Goal: Information Seeking & Learning: Learn about a topic

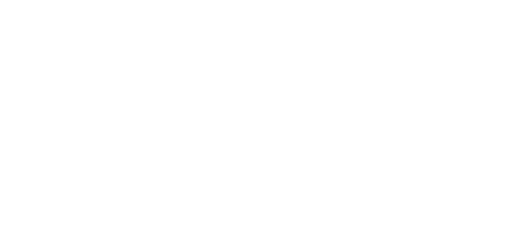
select select "Song"
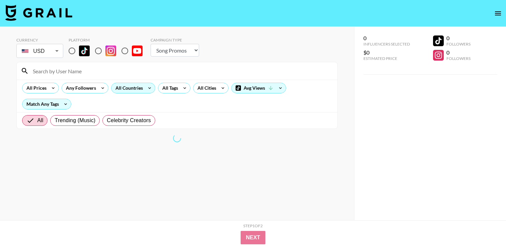
click at [126, 90] on div "All Countries" at bounding box center [128, 88] width 33 height 10
click at [141, 88] on div at bounding box center [253, 123] width 506 height 247
click at [141, 88] on div "All Countries" at bounding box center [128, 88] width 33 height 10
click at [101, 84] on div at bounding box center [253, 123] width 506 height 247
click at [101, 51] on input "radio" at bounding box center [98, 51] width 14 height 14
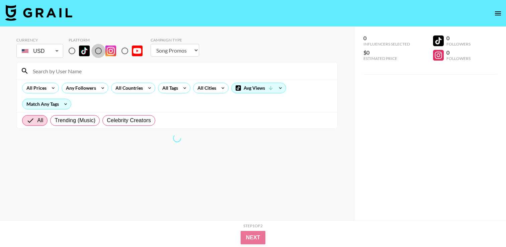
radio input "true"
click at [142, 89] on div "All Countries" at bounding box center [128, 88] width 33 height 10
click at [150, 65] on div at bounding box center [253, 123] width 506 height 247
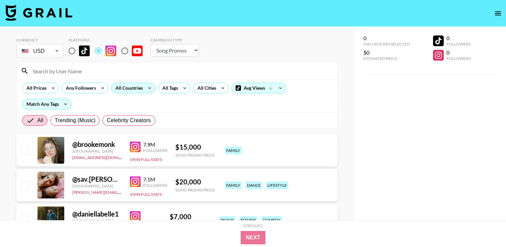
click at [139, 88] on div "All Countries" at bounding box center [128, 88] width 33 height 10
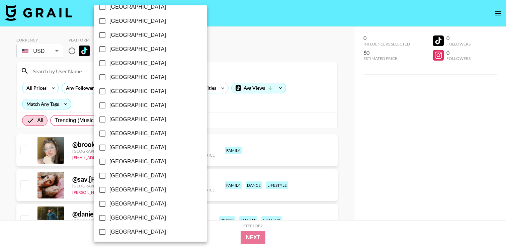
scroll to position [534, 0]
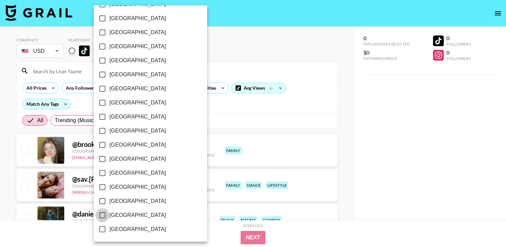
click at [104, 214] on input "[GEOGRAPHIC_DATA]" at bounding box center [102, 215] width 14 height 14
checkbox input "true"
click at [216, 122] on div at bounding box center [253, 123] width 506 height 247
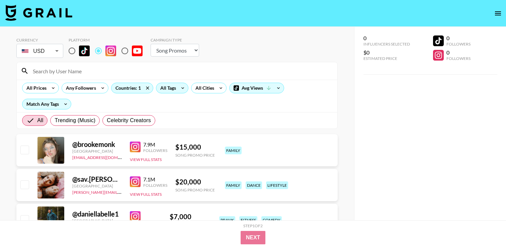
click at [168, 91] on div "All Tags" at bounding box center [166, 88] width 21 height 10
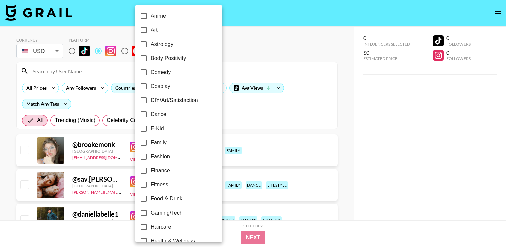
scroll to position [77, 0]
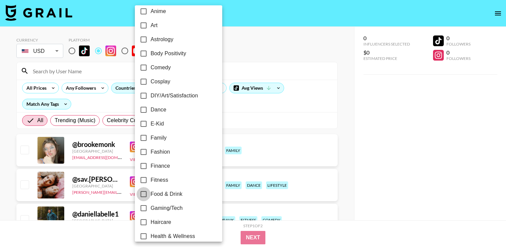
click at [143, 194] on input "Food & Drink" at bounding box center [144, 194] width 14 height 14
checkbox input "true"
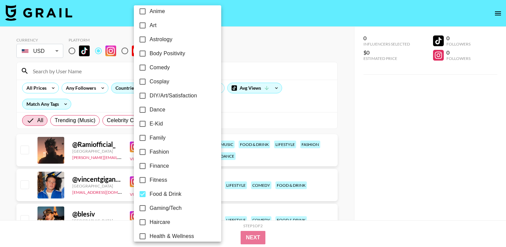
click at [277, 127] on div at bounding box center [253, 123] width 506 height 247
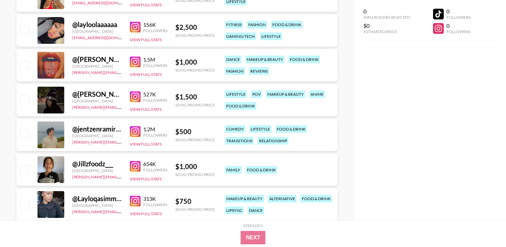
scroll to position [0, 0]
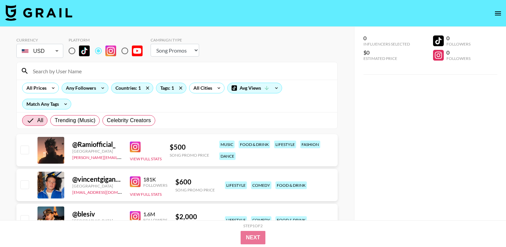
click at [83, 88] on div "Any Followers" at bounding box center [79, 88] width 35 height 10
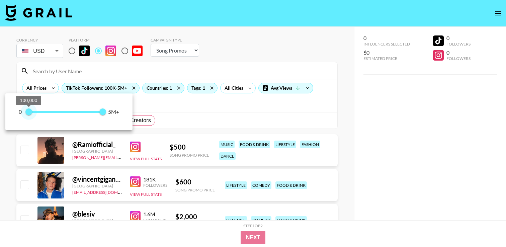
type input "0"
click at [25, 110] on span "100,000" at bounding box center [28, 111] width 7 height 7
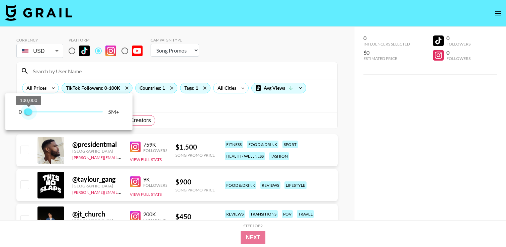
type input "100000"
drag, startPoint x: 103, startPoint y: 111, endPoint x: 29, endPoint y: 106, distance: 74.8
click at [29, 108] on span "100,000" at bounding box center [28, 111] width 7 height 7
click at [7, 166] on div at bounding box center [253, 123] width 506 height 247
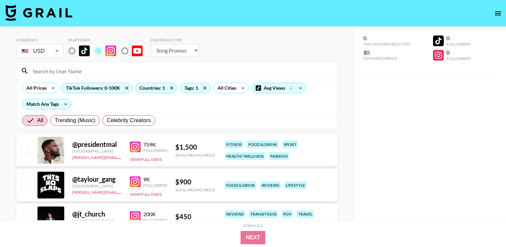
click at [167, 55] on select "Choose Type... Song Promos Brand Promos" at bounding box center [175, 50] width 49 height 13
select select "Brand"
click at [151, 44] on select "Choose Type... Song Promos Brand Promos" at bounding box center [175, 50] width 49 height 13
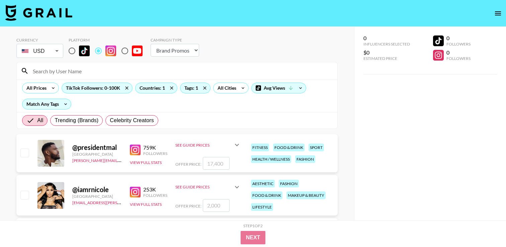
click at [257, 57] on div "Currency USD USD ​ Platform Campaign Type Choose Type... Song Promos Brand Prom…" at bounding box center [176, 49] width 321 height 22
click at [220, 90] on div "All Cities" at bounding box center [226, 88] width 24 height 10
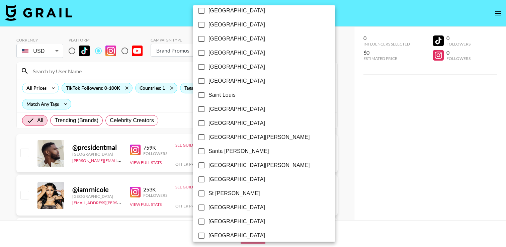
scroll to position [863, 0]
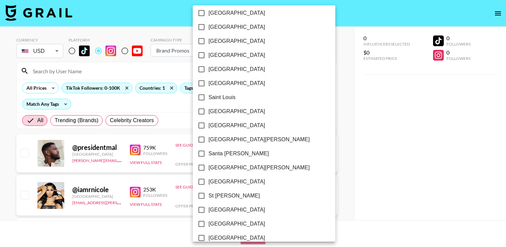
click at [201, 139] on input "[GEOGRAPHIC_DATA][PERSON_NAME]" at bounding box center [202, 140] width 14 height 14
checkbox input "true"
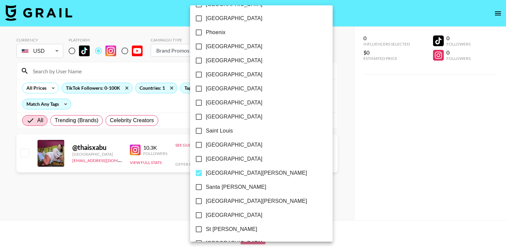
scroll to position [826, 0]
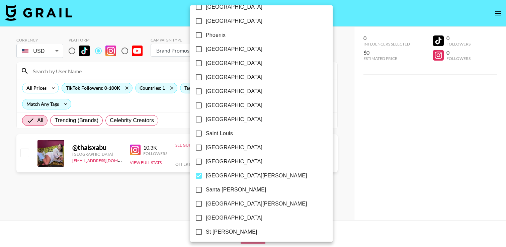
click at [200, 120] on input "[GEOGRAPHIC_DATA]" at bounding box center [199, 120] width 14 height 14
checkbox input "true"
click at [199, 157] on input "[GEOGRAPHIC_DATA]" at bounding box center [199, 162] width 14 height 14
checkbox input "true"
click at [197, 188] on input "Santa [PERSON_NAME]" at bounding box center [199, 190] width 14 height 14
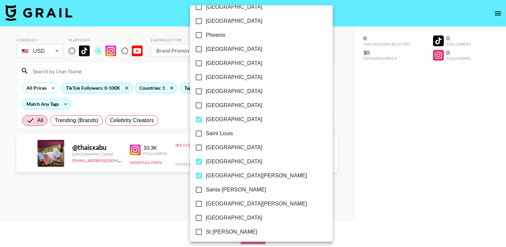
checkbox input "true"
click at [199, 202] on input "[GEOGRAPHIC_DATA][PERSON_NAME]" at bounding box center [199, 204] width 14 height 14
checkbox input "true"
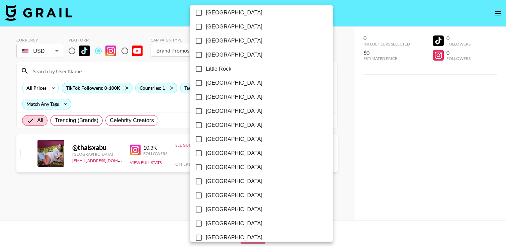
scroll to position [402, 0]
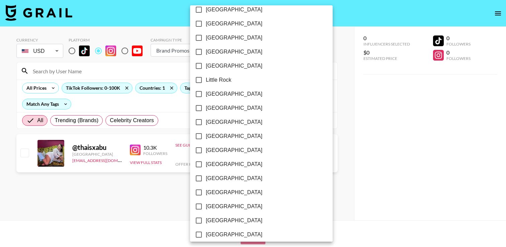
click at [200, 106] on input "[GEOGRAPHIC_DATA]" at bounding box center [199, 108] width 14 height 14
checkbox input "true"
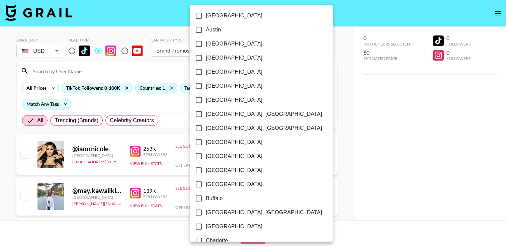
scroll to position [0, 0]
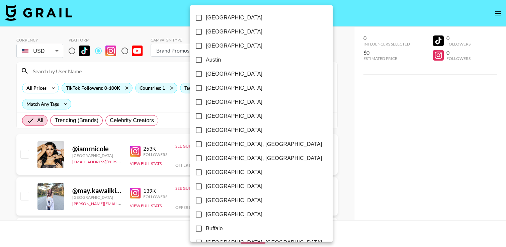
click at [326, 112] on div at bounding box center [253, 123] width 506 height 247
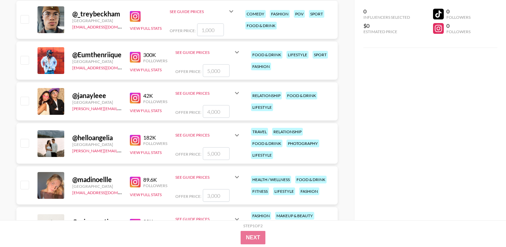
scroll to position [218, 0]
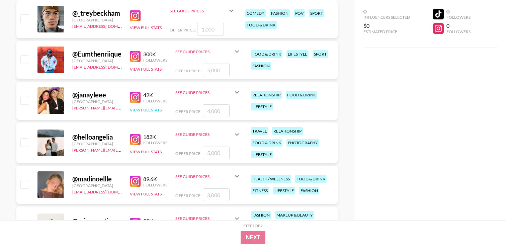
click at [141, 111] on button "View Full Stats" at bounding box center [146, 109] width 32 height 5
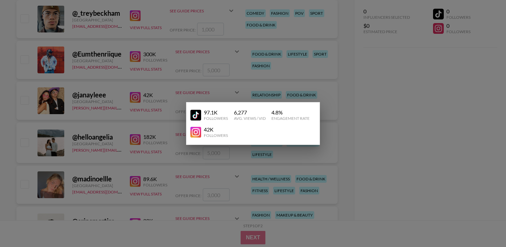
click at [134, 82] on div at bounding box center [253, 123] width 506 height 247
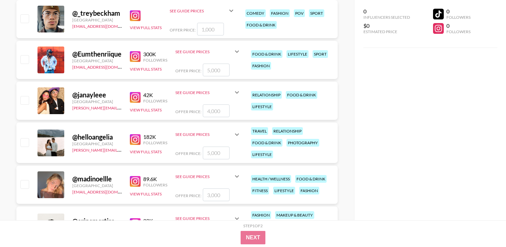
click at [85, 95] on div "@ janayleee" at bounding box center [97, 95] width 50 height 8
click at [85, 107] on link "[PERSON_NAME][EMAIL_ADDRESS][DOMAIN_NAME]" at bounding box center [121, 107] width 99 height 6
click at [143, 94] on link at bounding box center [136, 97] width 13 height 11
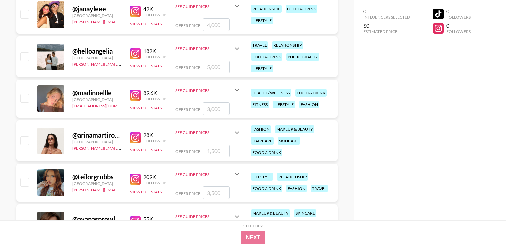
scroll to position [306, 0]
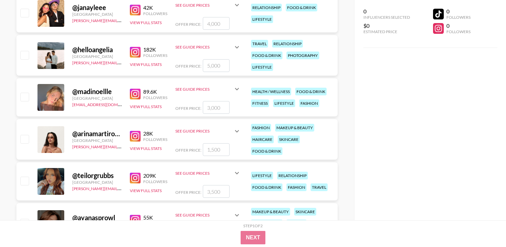
click at [143, 137] on link at bounding box center [136, 136] width 13 height 11
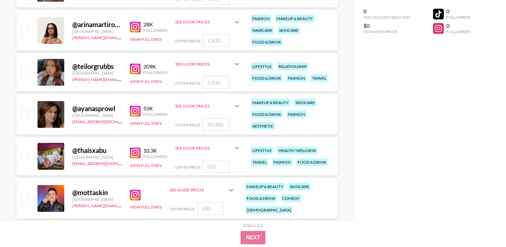
scroll to position [418, 0]
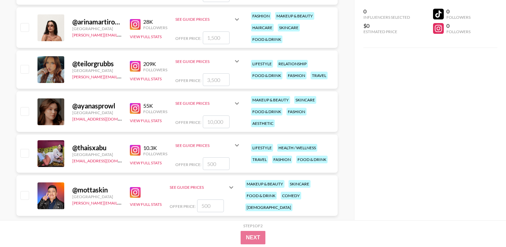
click at [140, 106] on img at bounding box center [135, 108] width 11 height 11
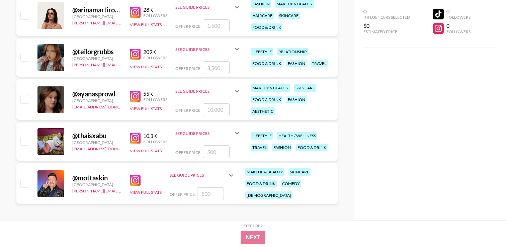
click at [135, 137] on img at bounding box center [135, 138] width 11 height 11
click at [134, 177] on img at bounding box center [135, 180] width 11 height 11
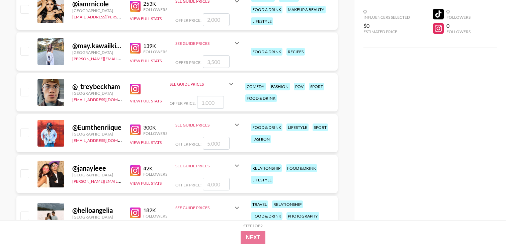
scroll to position [32, 0]
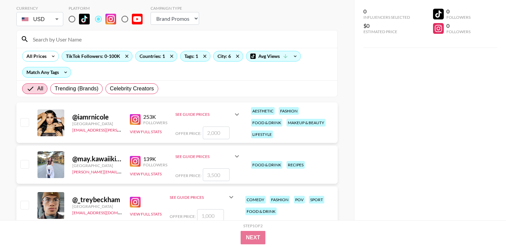
click at [146, 157] on div "139K" at bounding box center [155, 159] width 24 height 7
click at [135, 160] on img at bounding box center [135, 161] width 11 height 11
